Goal: Task Accomplishment & Management: Manage account settings

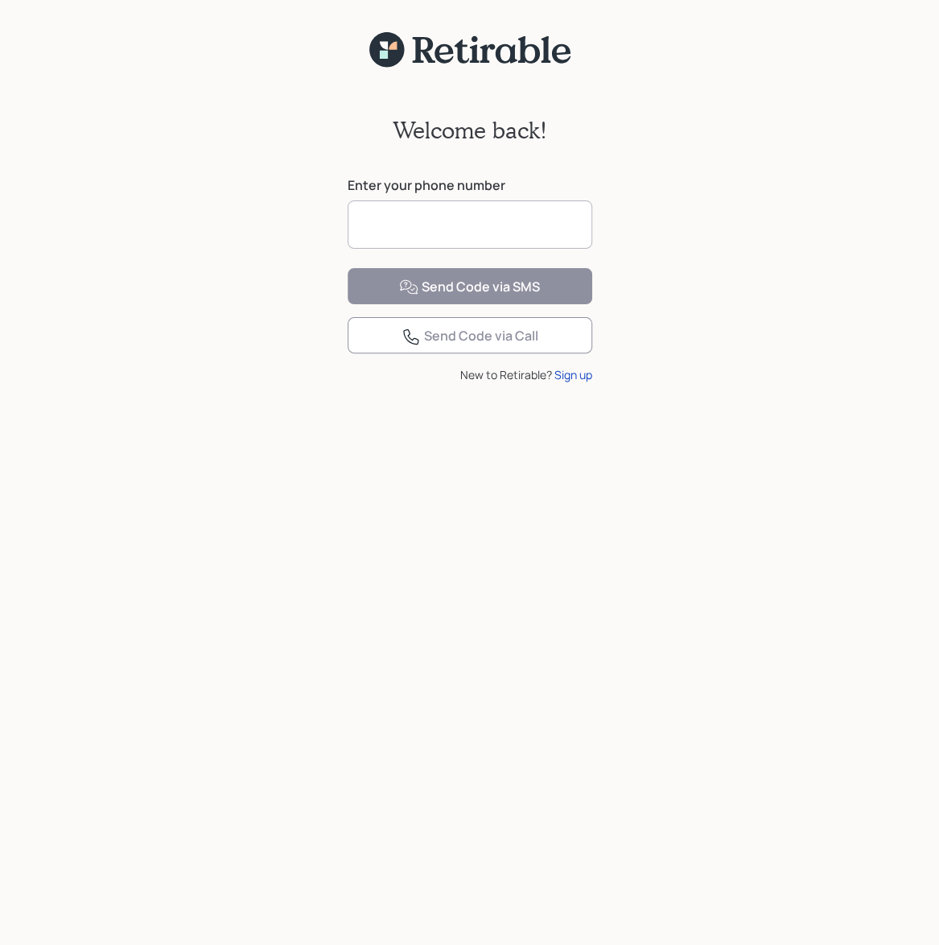
click at [485, 226] on input at bounding box center [470, 224] width 245 height 48
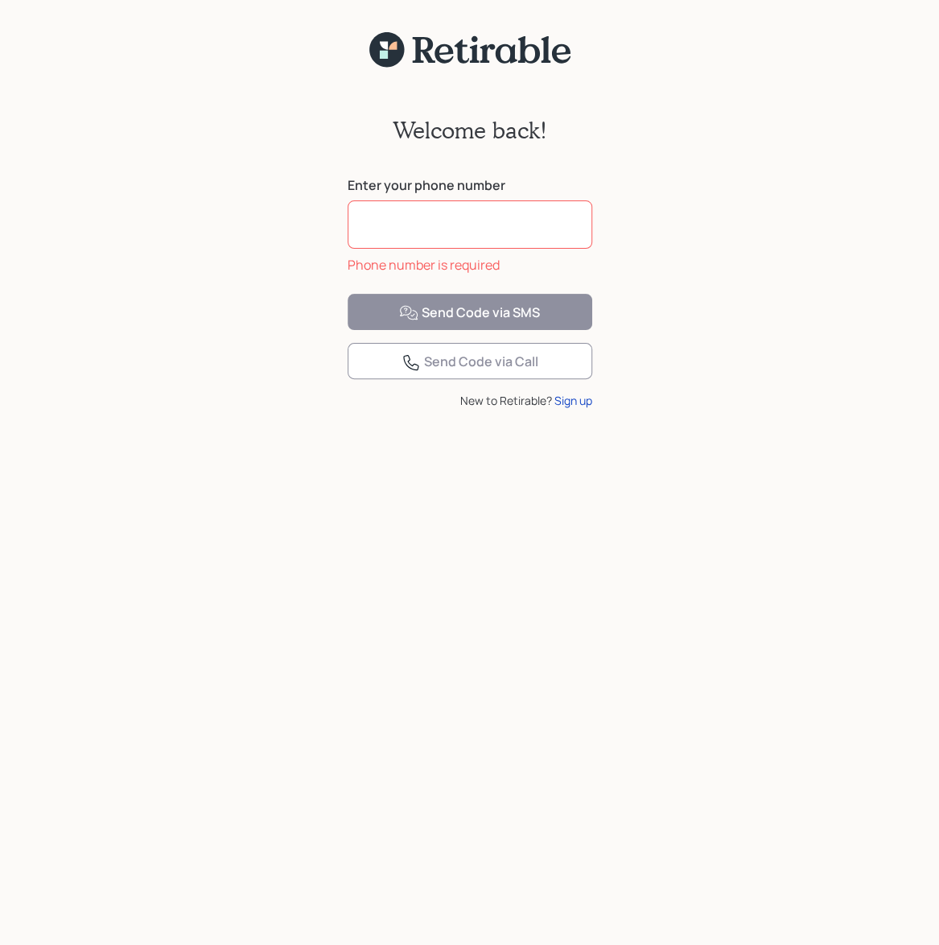
type input "**********"
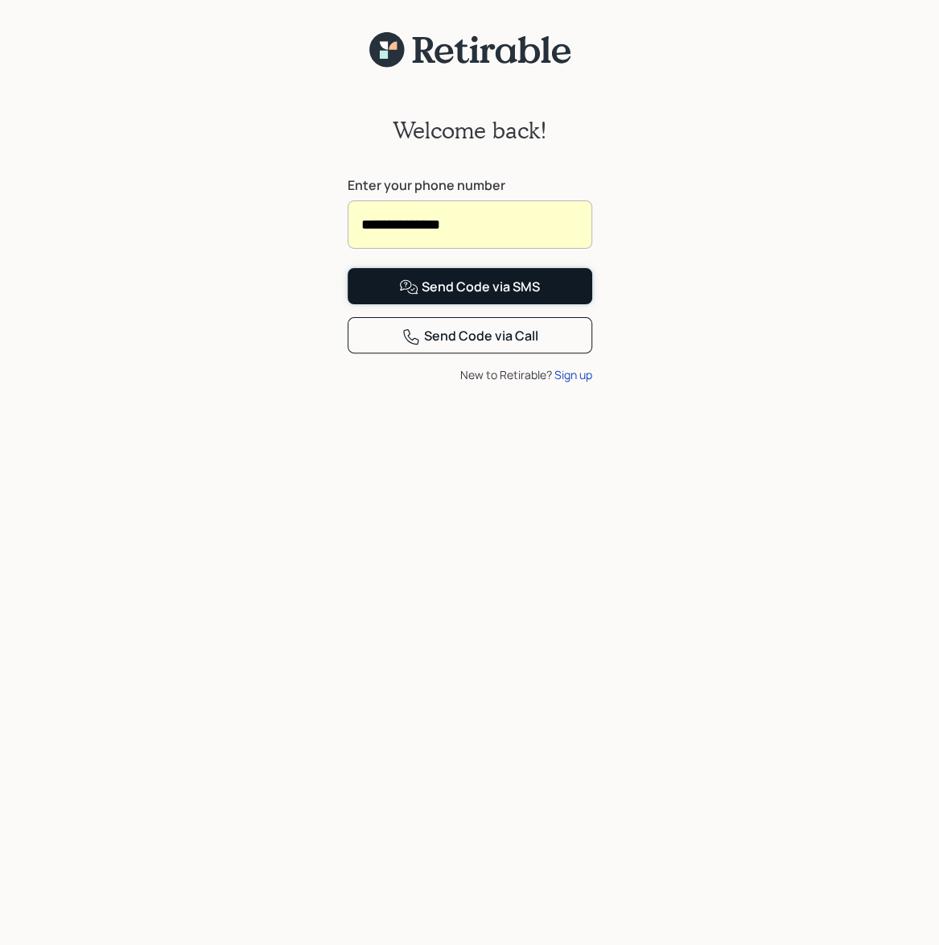
click at [478, 297] on div "Send Code via SMS" at bounding box center [469, 287] width 141 height 19
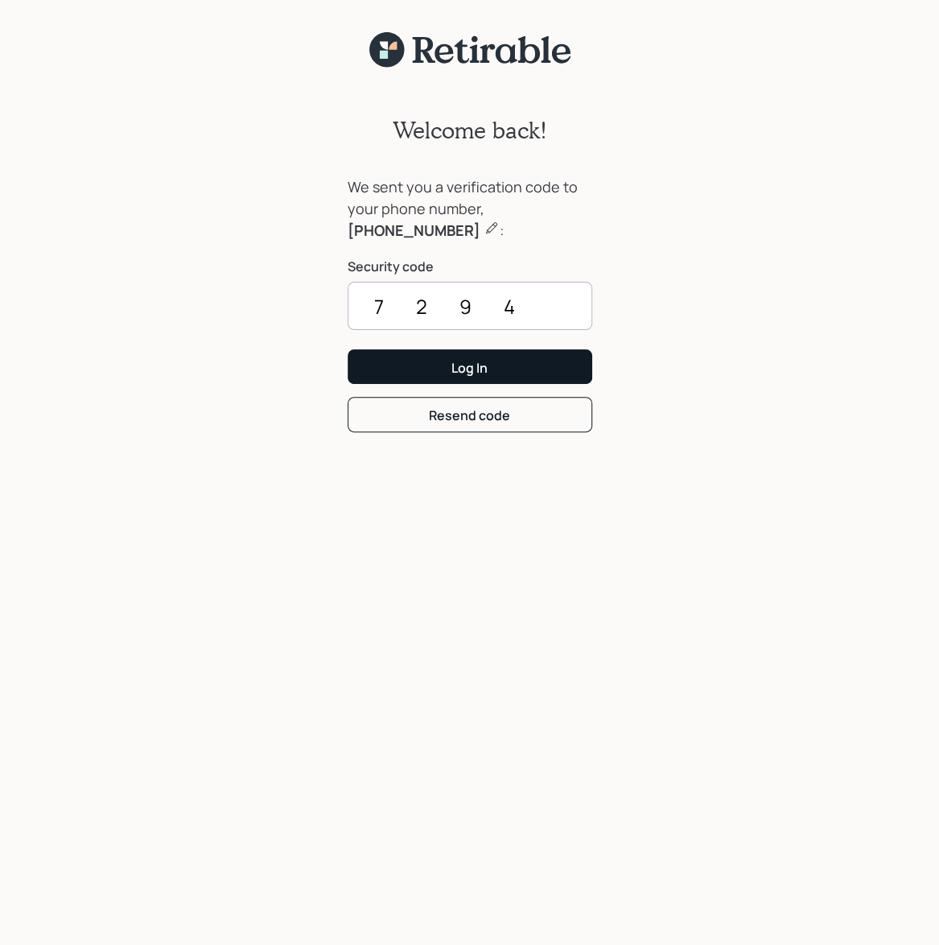
type input "7294"
click at [520, 375] on button "Log In" at bounding box center [470, 366] width 245 height 35
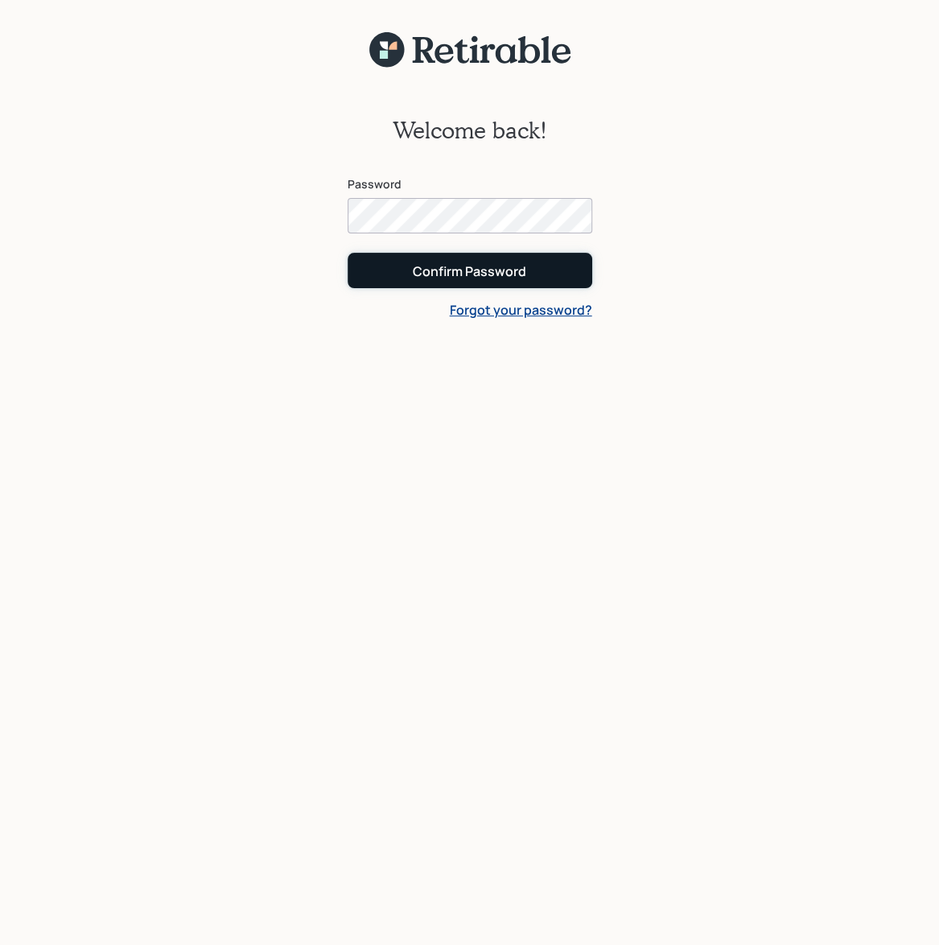
click at [450, 271] on div "Confirm Password" at bounding box center [470, 271] width 114 height 18
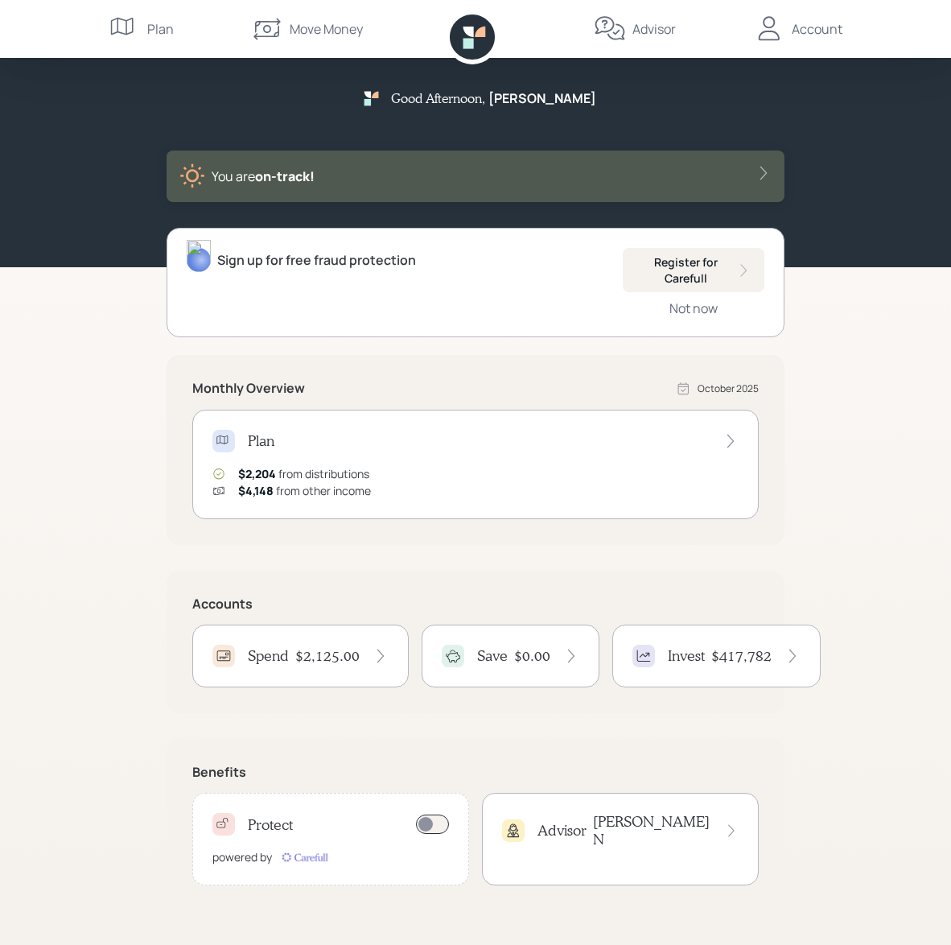
click at [301, 661] on h4 "$2,125.00" at bounding box center [327, 656] width 64 height 18
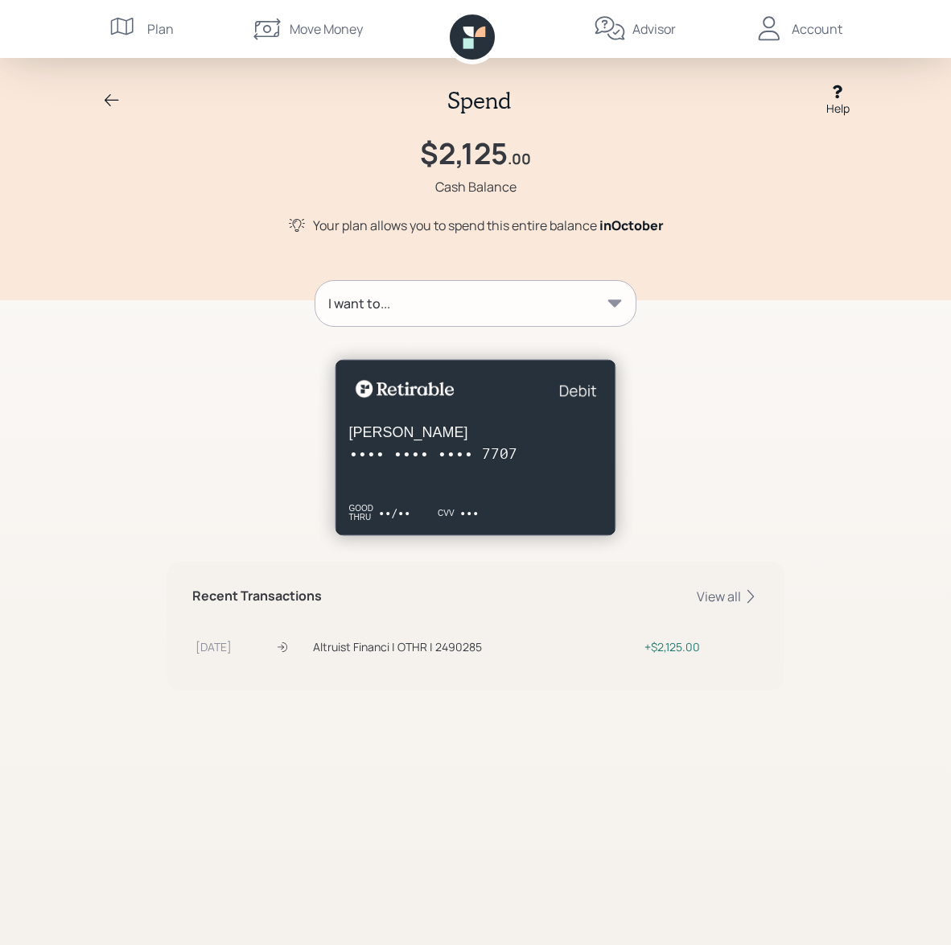
click at [620, 302] on icon at bounding box center [616, 302] width 14 height 7
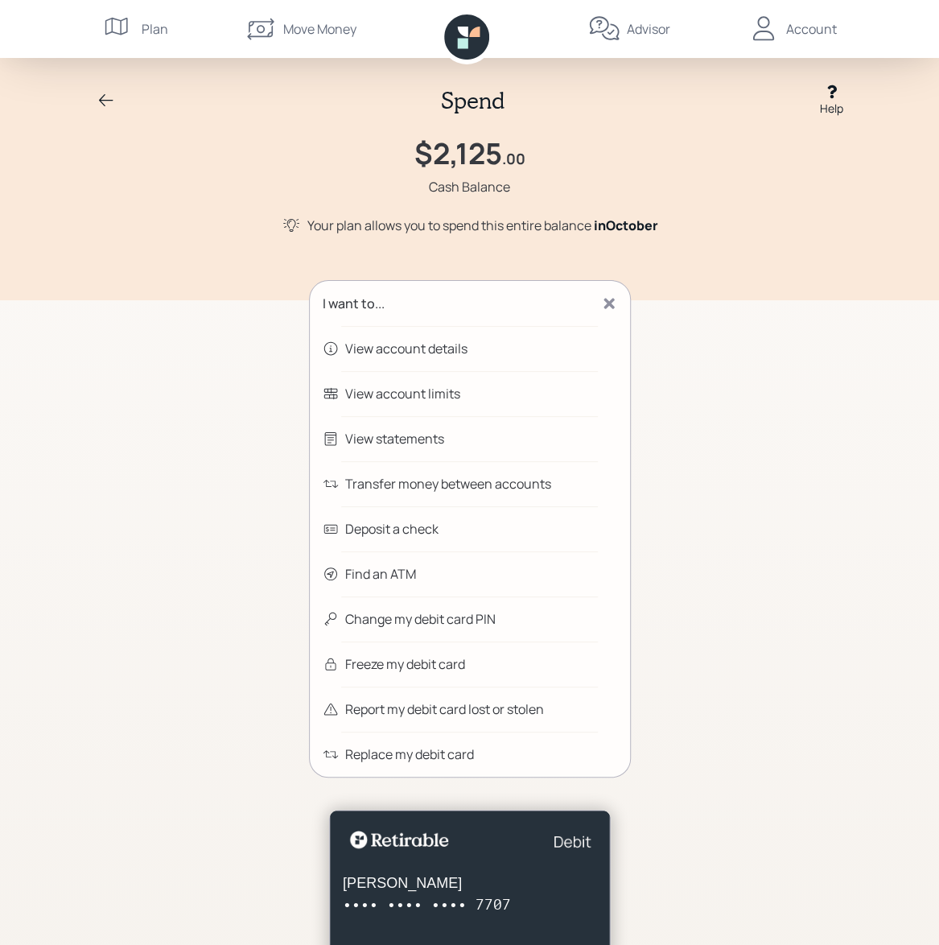
click at [480, 479] on div "Transfer money between accounts" at bounding box center [448, 483] width 206 height 19
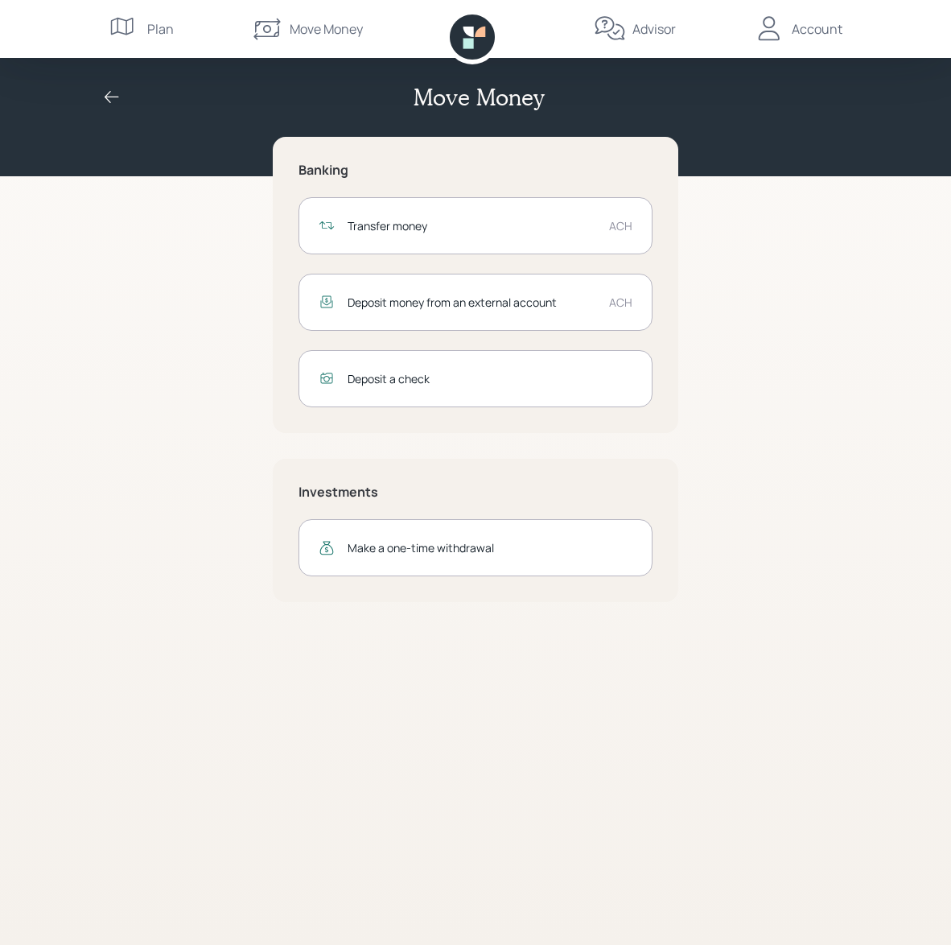
click at [396, 223] on div "Transfer money" at bounding box center [472, 225] width 249 height 17
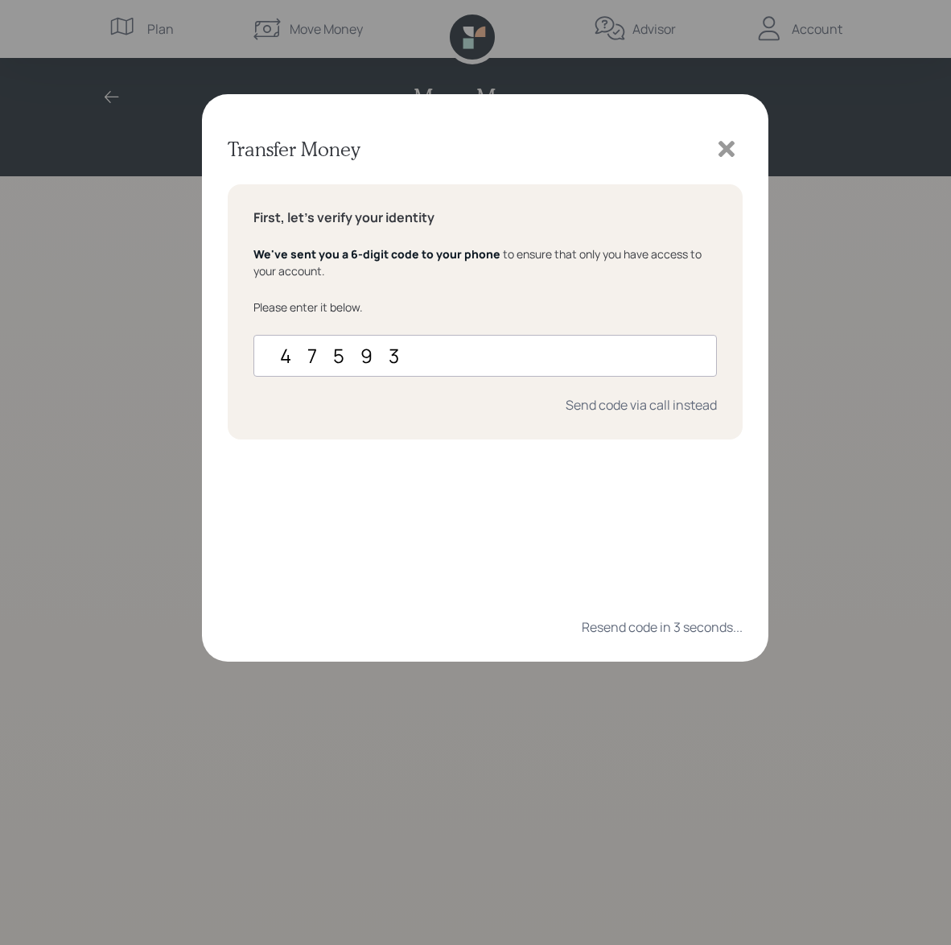
type input "475933"
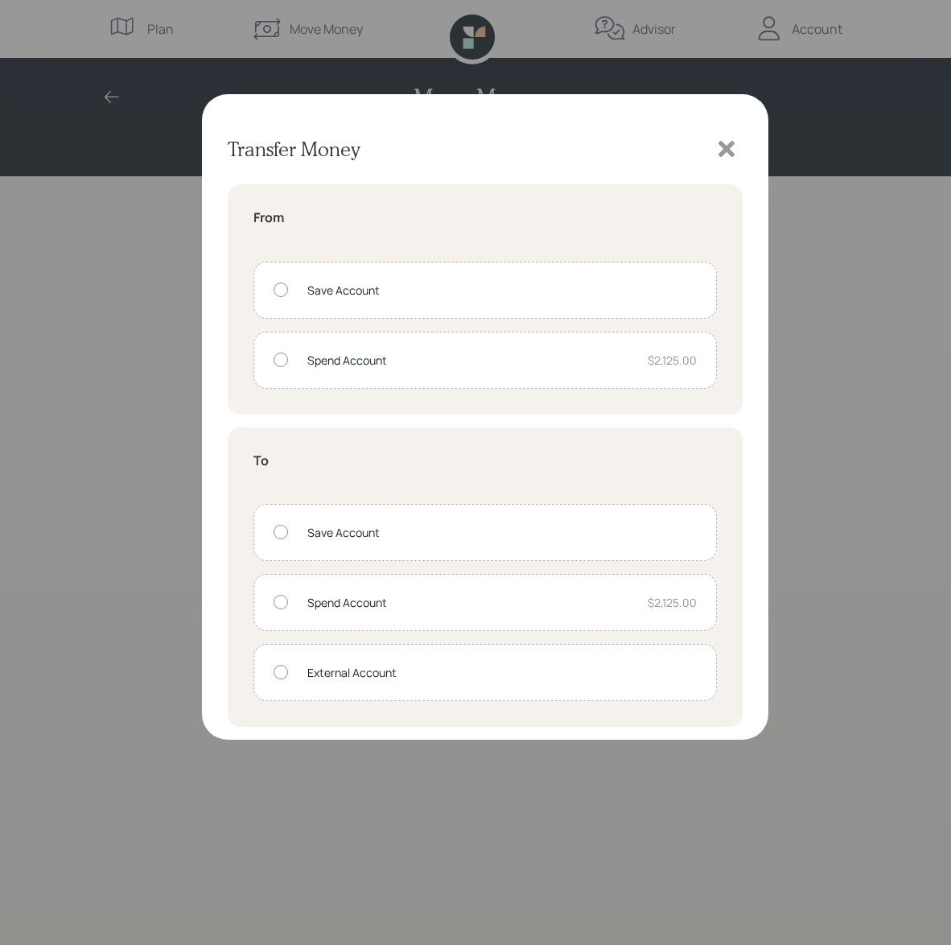
click at [293, 664] on div "External Account" at bounding box center [486, 672] width 464 height 57
radio input "true"
click at [729, 157] on icon at bounding box center [727, 149] width 24 height 24
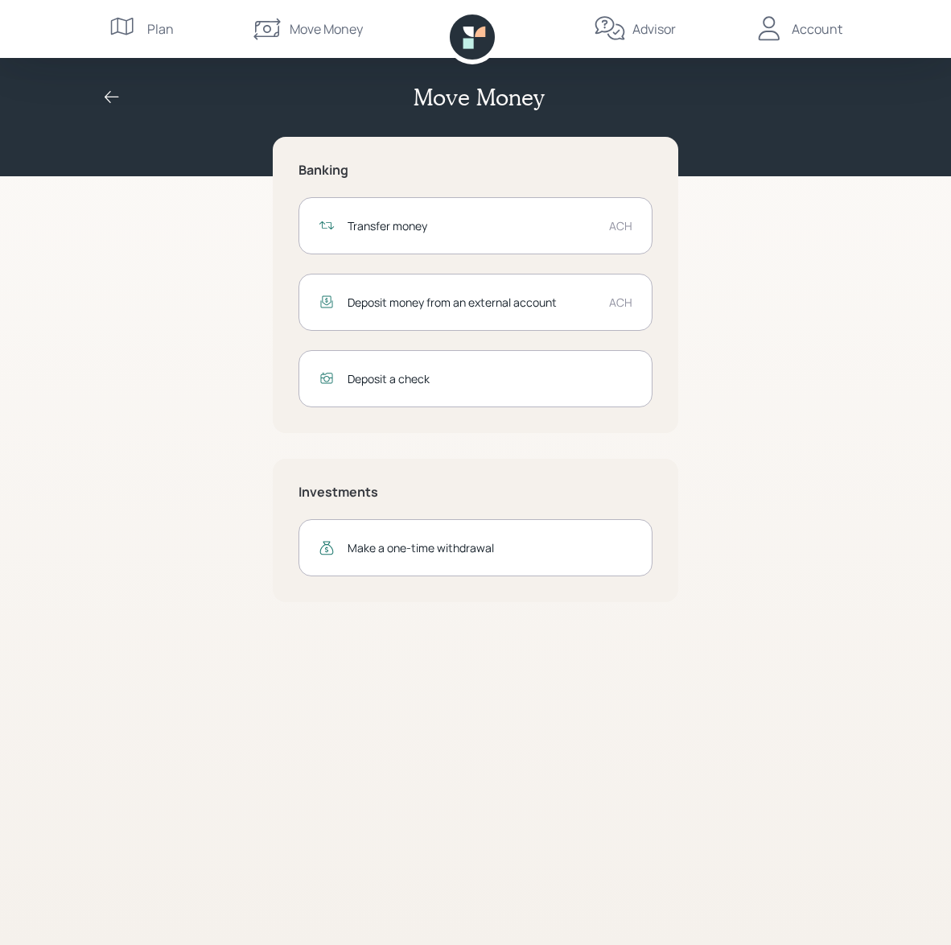
click at [818, 25] on div "Account" at bounding box center [817, 28] width 51 height 19
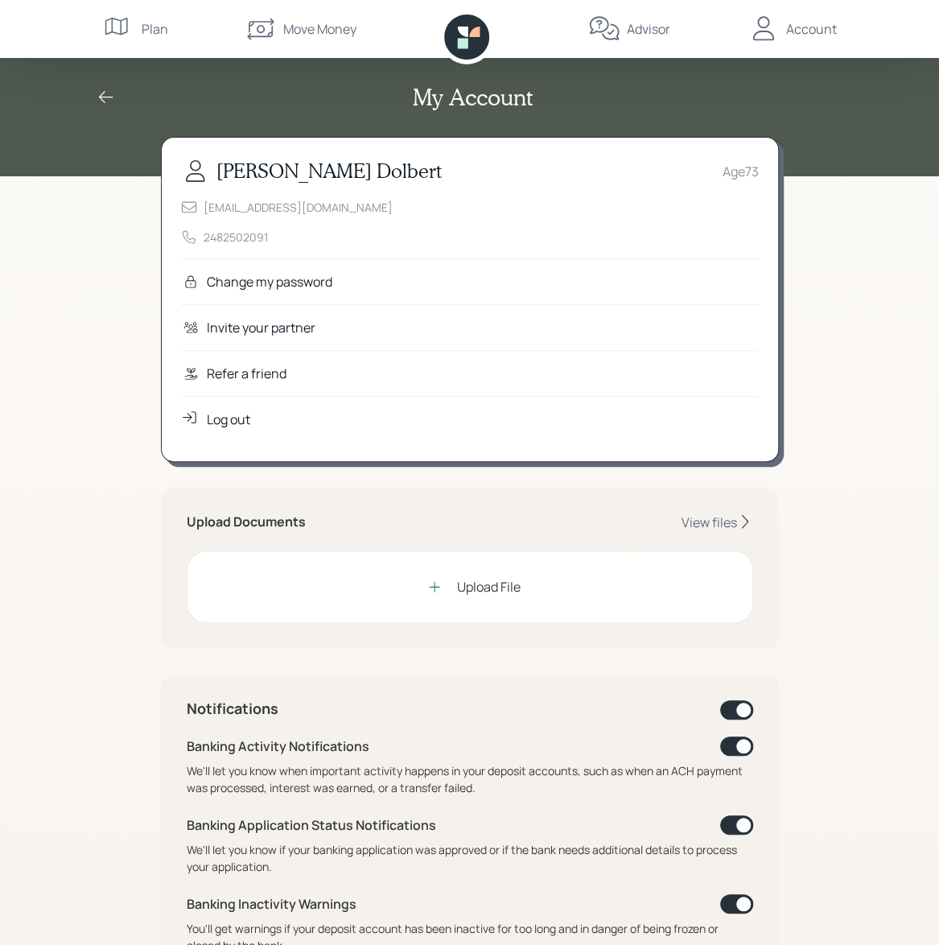
click at [225, 415] on div "Log out" at bounding box center [228, 419] width 43 height 19
